Goal: Task Accomplishment & Management: Use online tool/utility

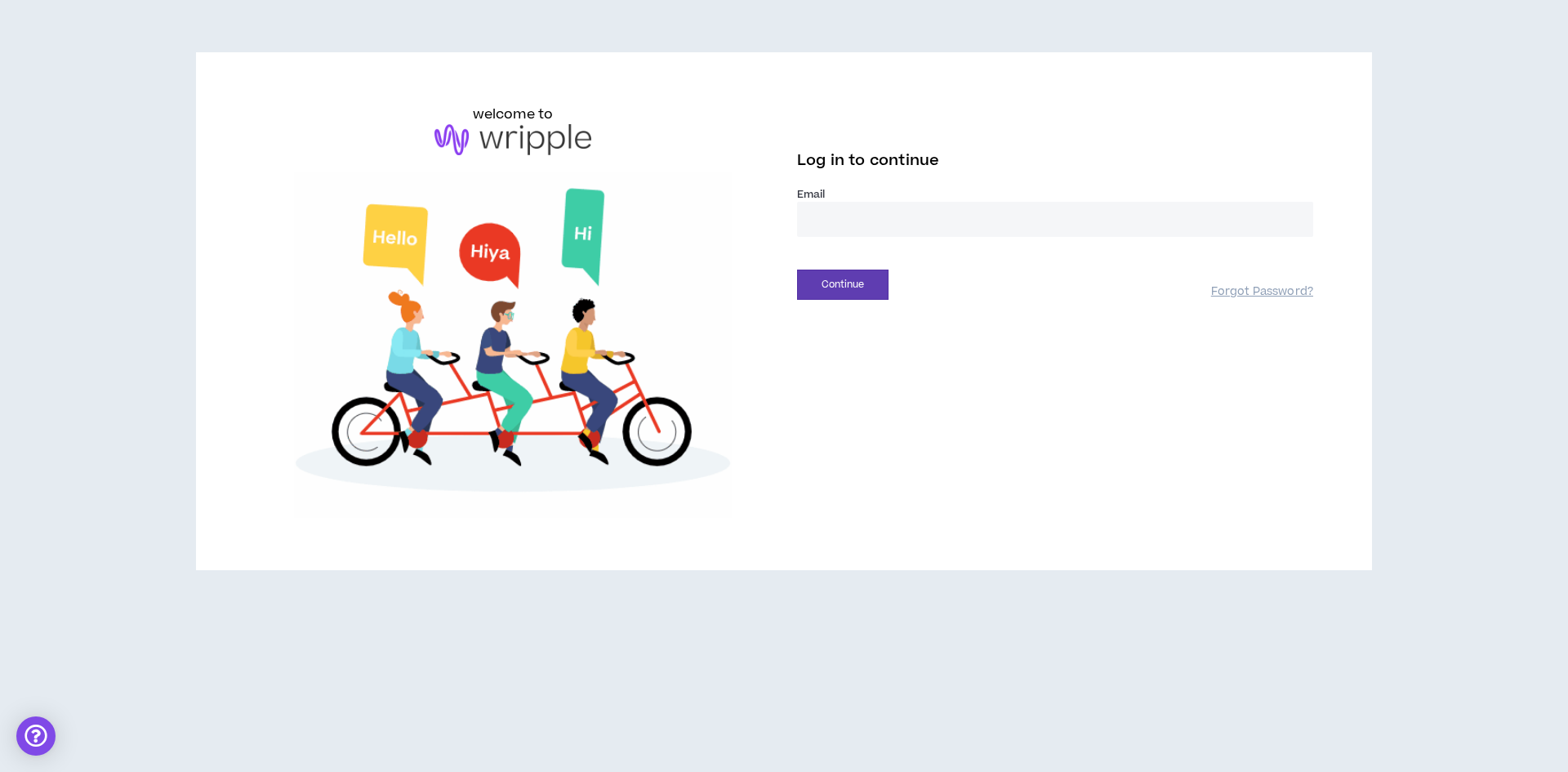
click at [896, 234] on input "email" at bounding box center [1055, 219] width 517 height 35
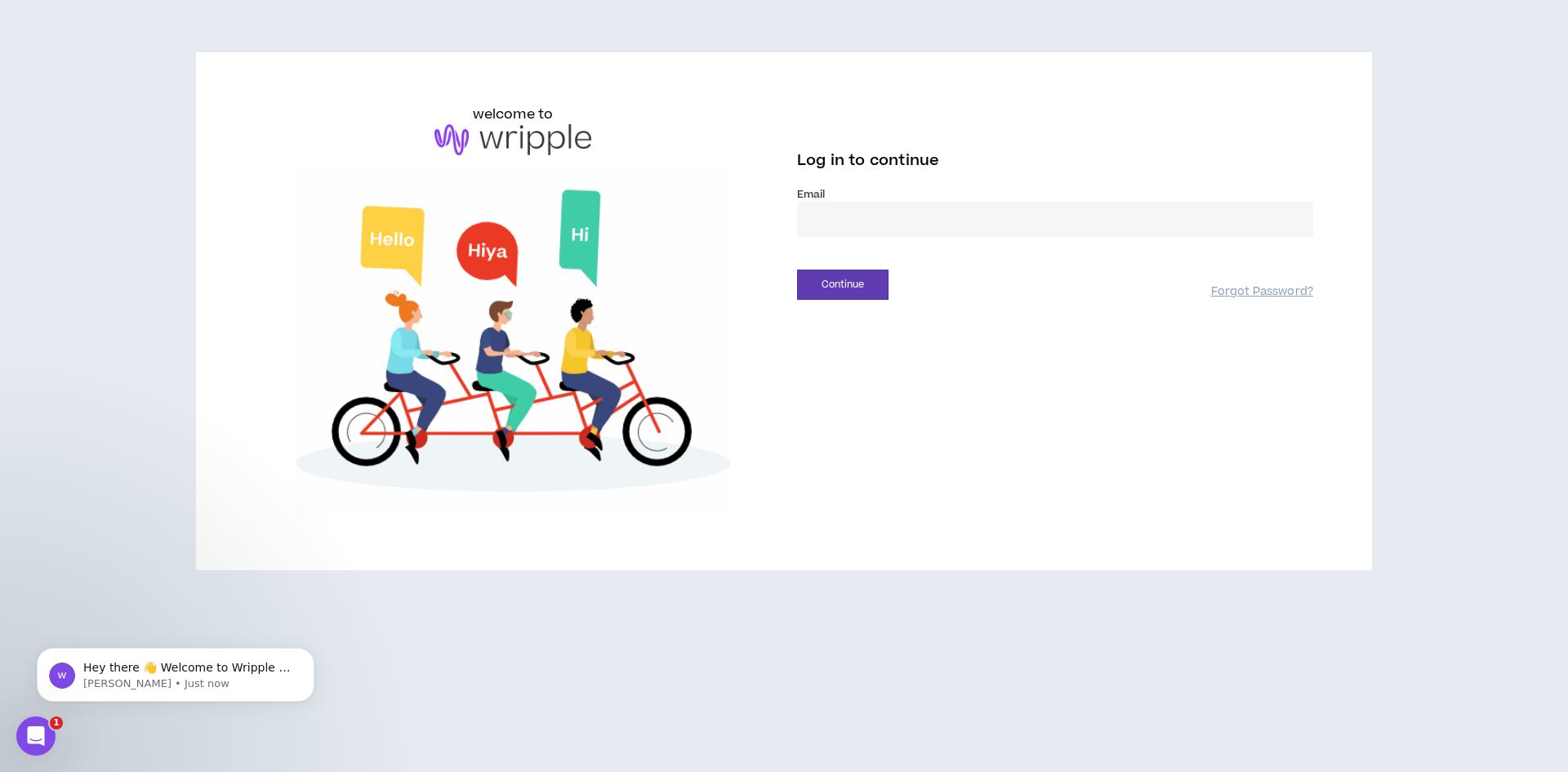
type input "**********"
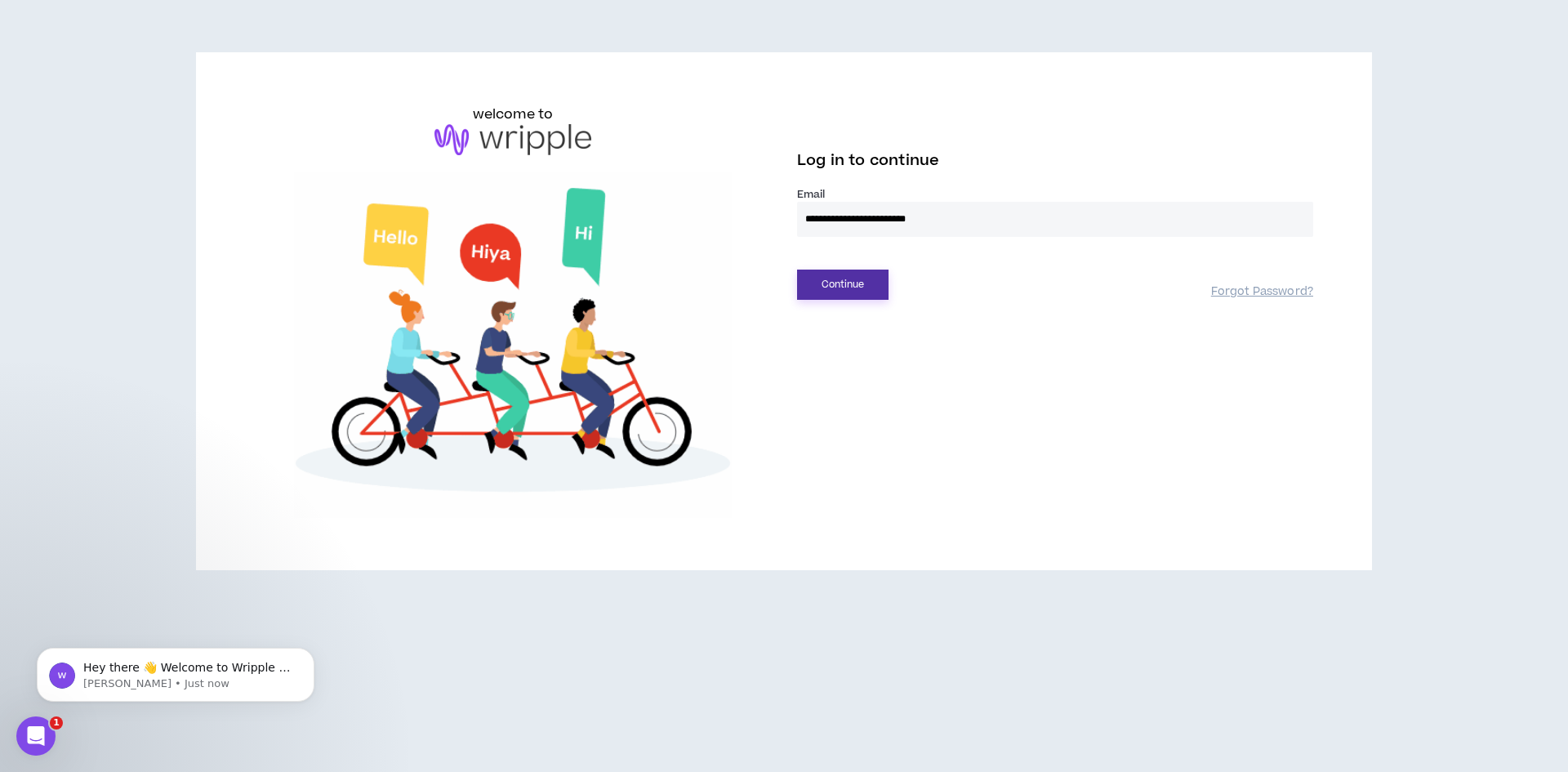
click at [838, 286] on button "Continue" at bounding box center [842, 285] width 91 height 31
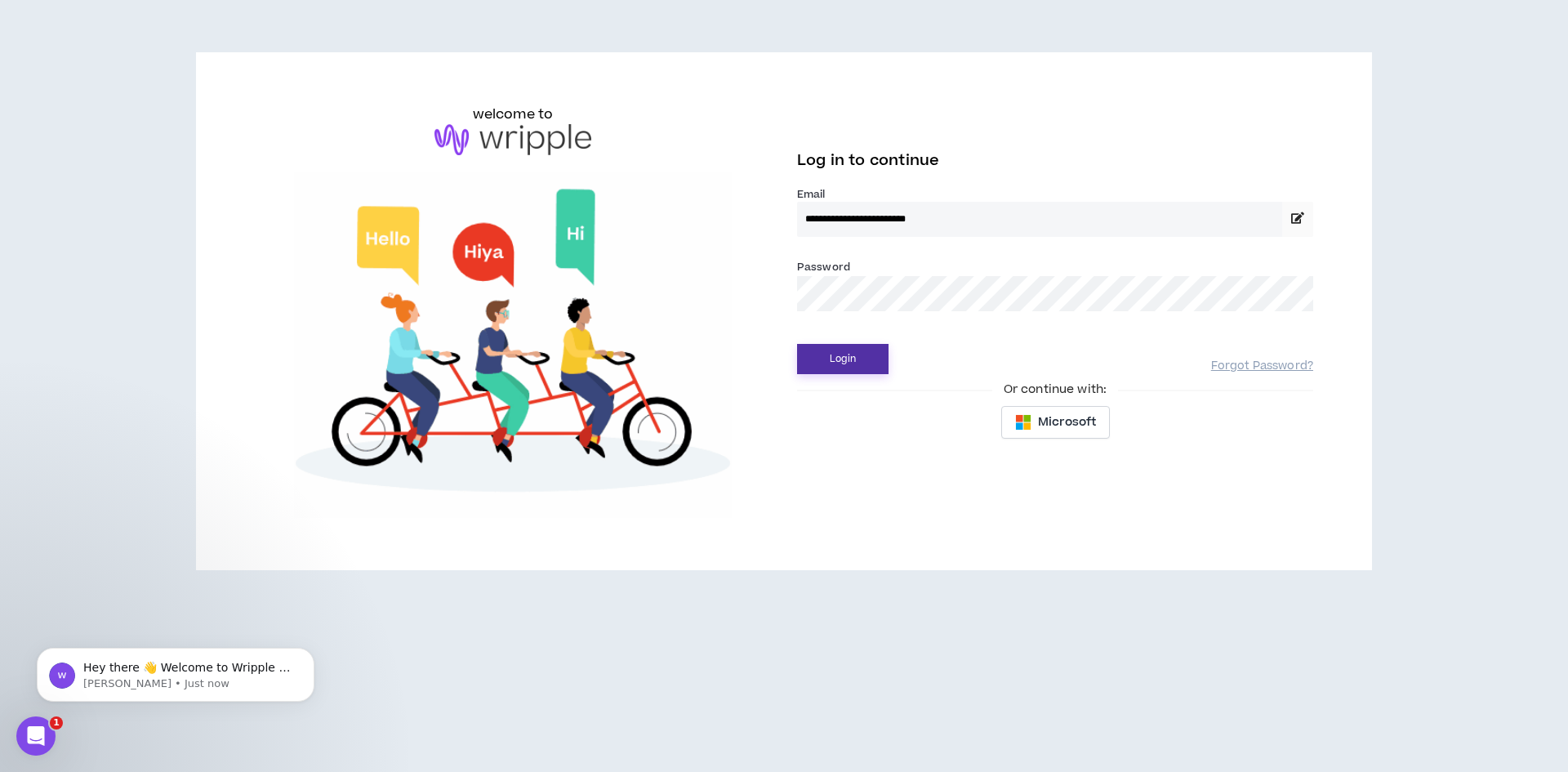
click at [864, 351] on button "Login" at bounding box center [842, 360] width 91 height 31
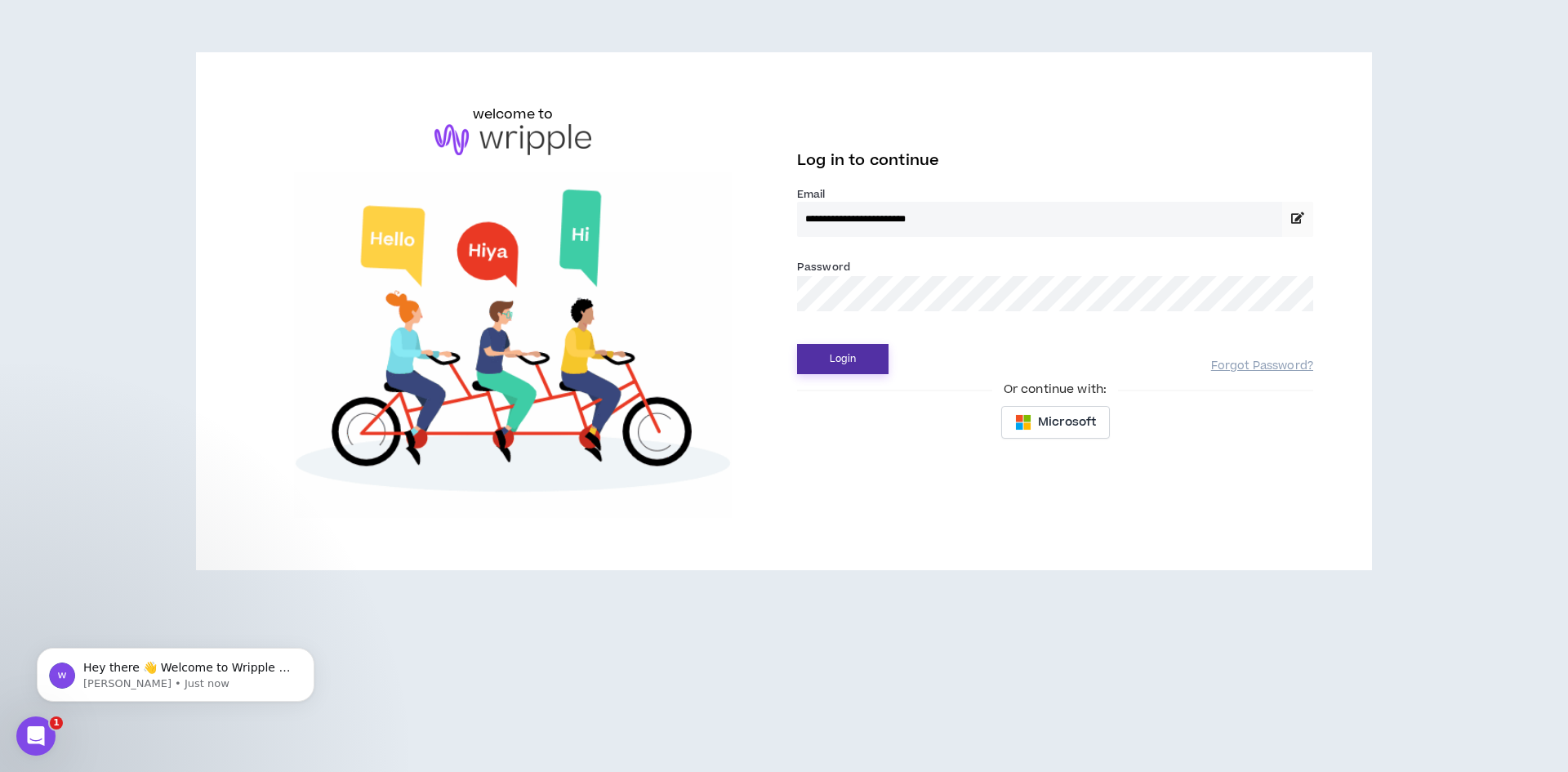
click at [854, 363] on button "Login" at bounding box center [842, 360] width 91 height 31
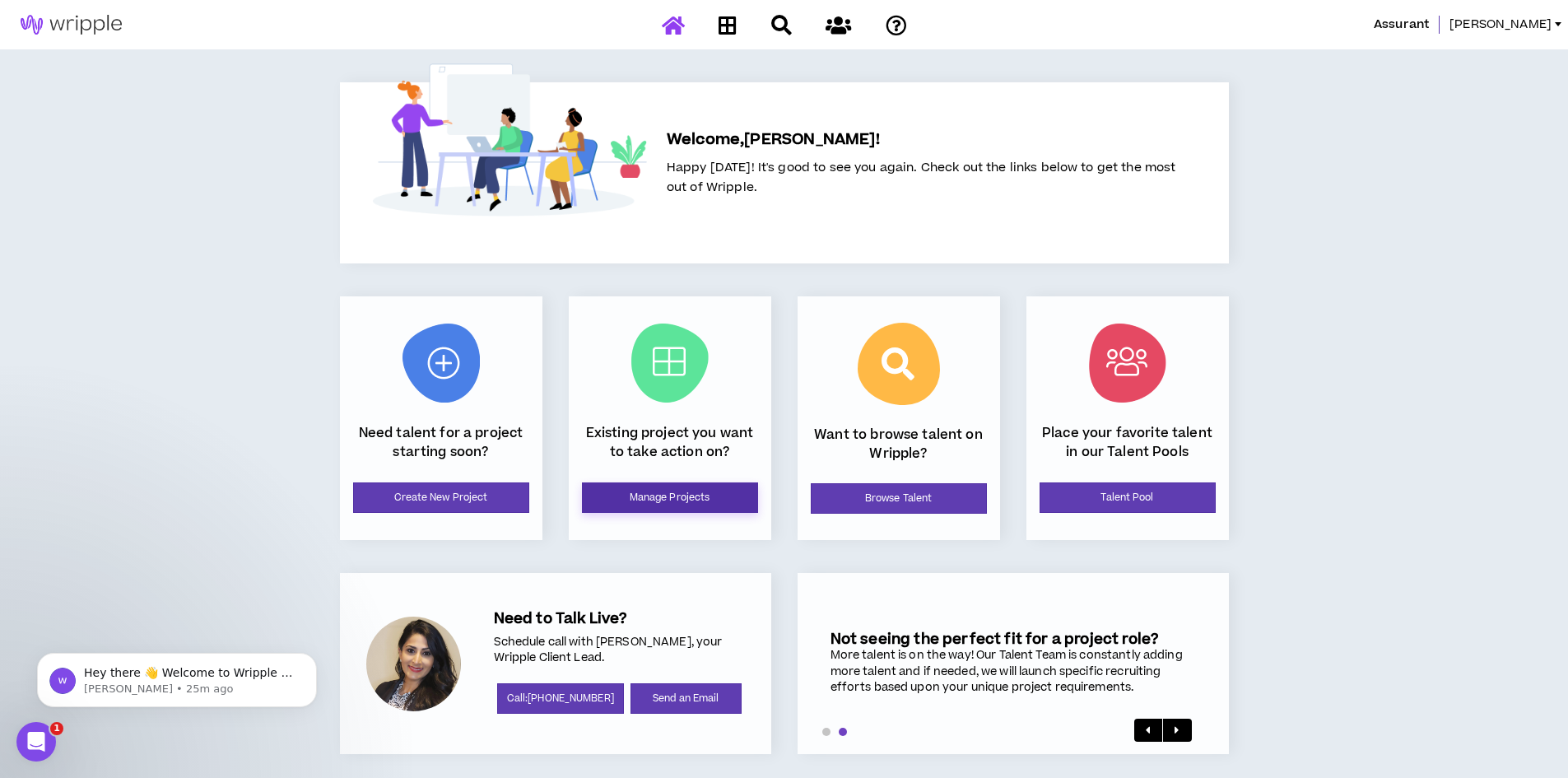
click at [698, 493] on link "Manage Projects" at bounding box center [670, 498] width 176 height 31
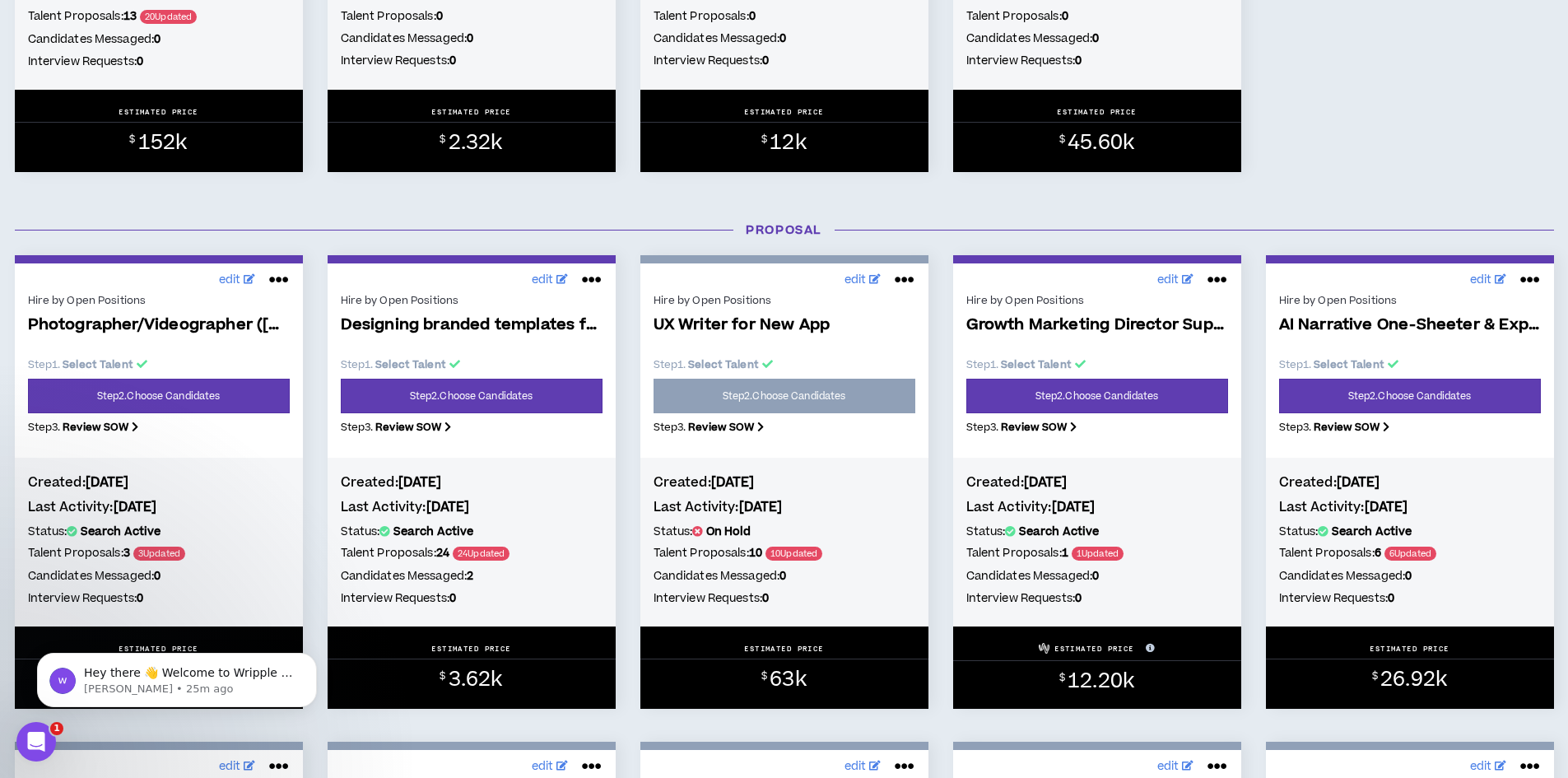
scroll to position [1322, 0]
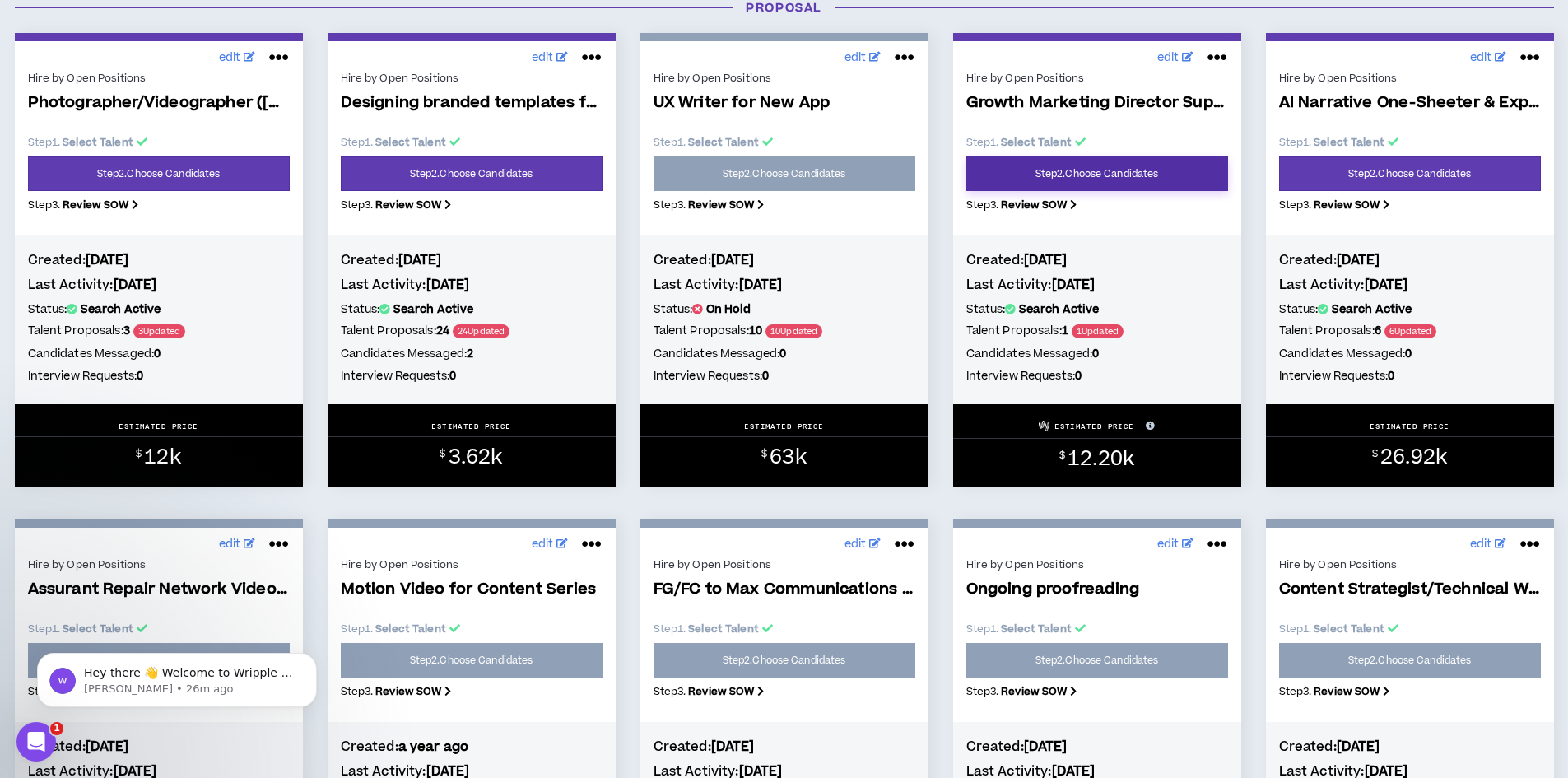
click at [1076, 166] on link "Step 2 . Choose Candidates" at bounding box center [1097, 174] width 262 height 35
